Goal: Task Accomplishment & Management: Complete application form

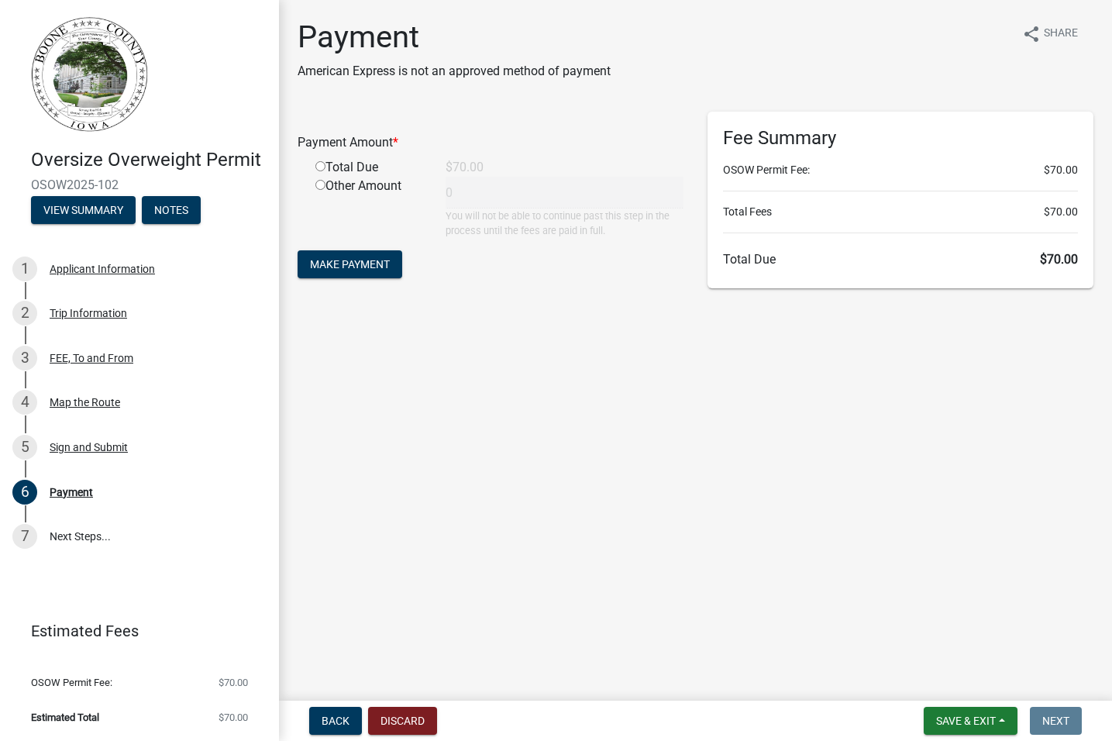
click at [321, 167] on input "radio" at bounding box center [321, 166] width 10 height 10
radio input "true"
type input "70"
click at [316, 267] on span "Make Payment" at bounding box center [350, 264] width 80 height 12
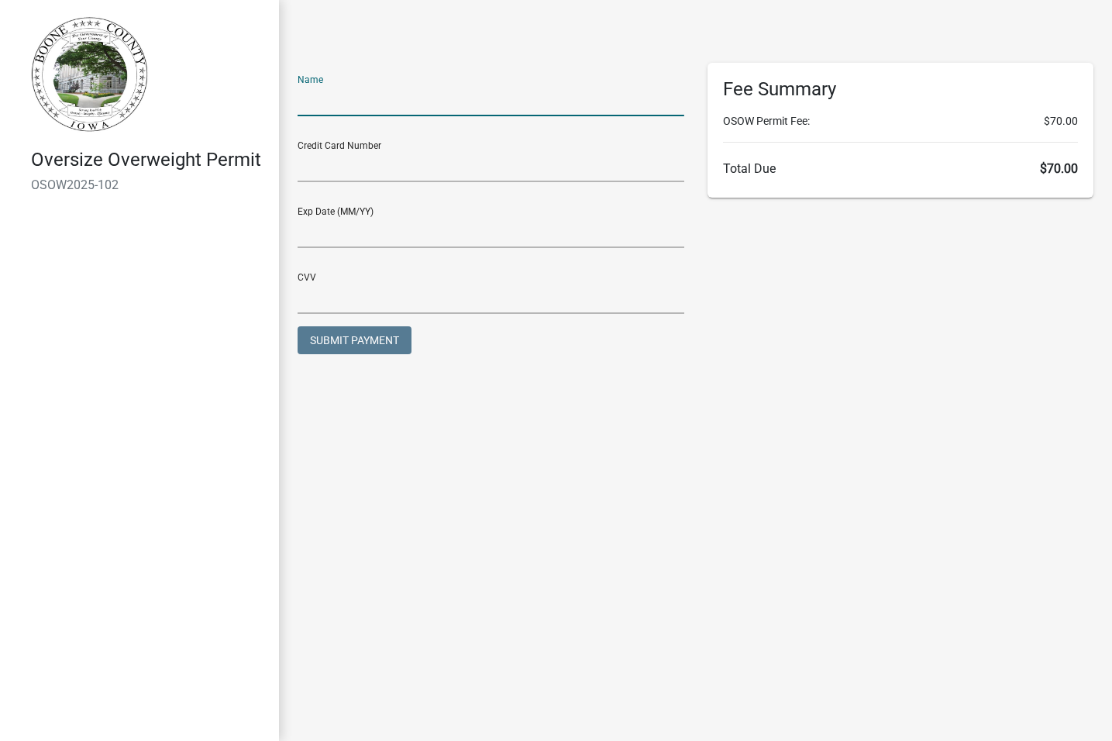
click at [370, 100] on input "text" at bounding box center [491, 101] width 387 height 32
type input "Michael Perkins"
type input "01/27"
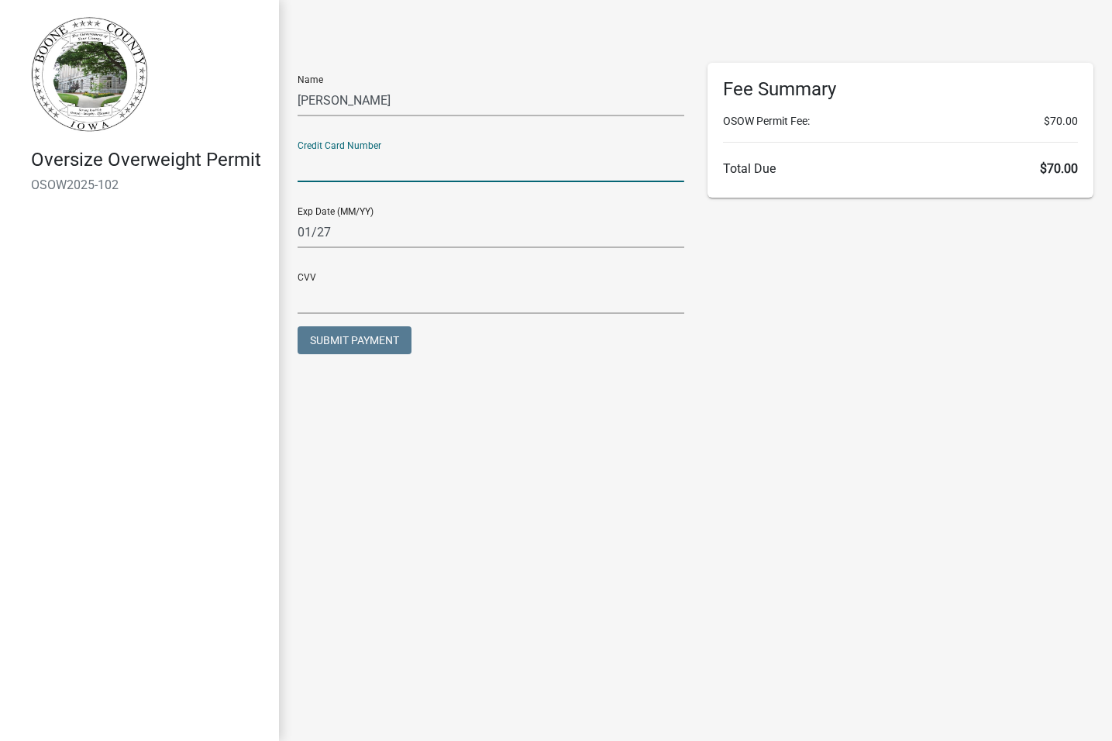
click at [374, 165] on input "text" at bounding box center [491, 166] width 387 height 32
type input "4715751361979301"
type input "602"
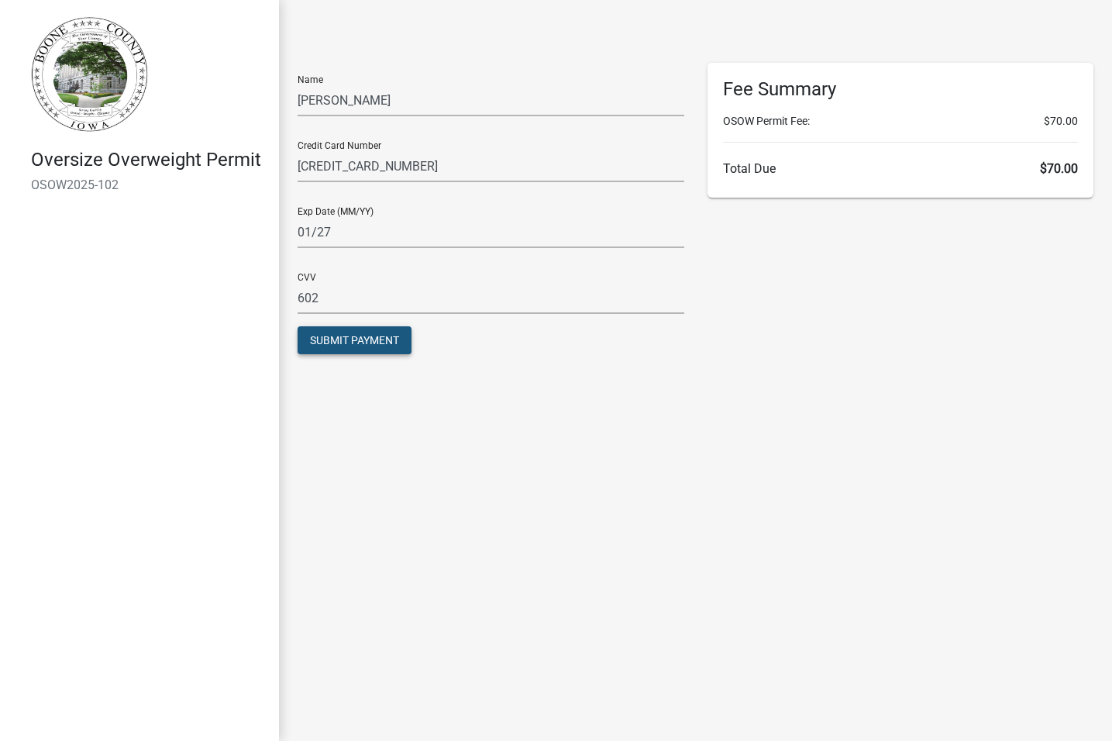
click at [376, 343] on span "Submit Payment" at bounding box center [354, 340] width 89 height 12
